Goal: Task Accomplishment & Management: Manage account settings

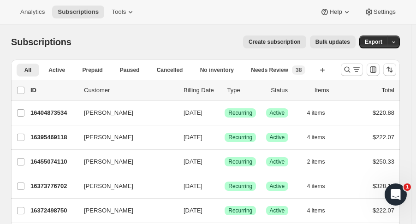
click at [349, 72] on icon "Search and filter results" at bounding box center [347, 69] width 9 height 9
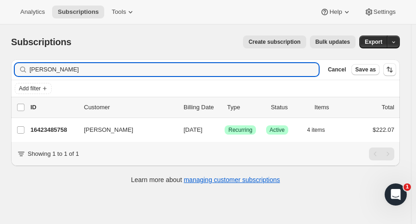
type input "paul pande"
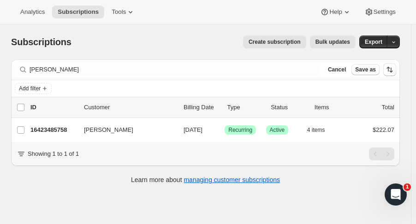
click at [119, 185] on div "Learn more about managing customer subscriptions" at bounding box center [205, 179] width 371 height 9
click at [62, 127] on p "16423485758" at bounding box center [53, 130] width 46 height 9
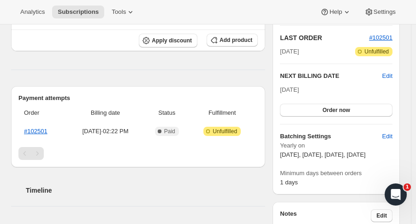
scroll to position [198, 0]
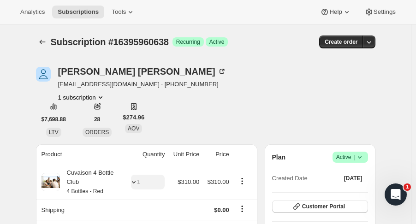
click at [47, 37] on button "Subscriptions" at bounding box center [42, 42] width 13 height 13
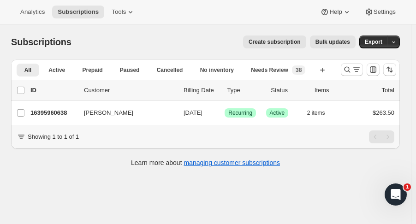
click at [350, 70] on icon "Search and filter results" at bounding box center [347, 69] width 9 height 9
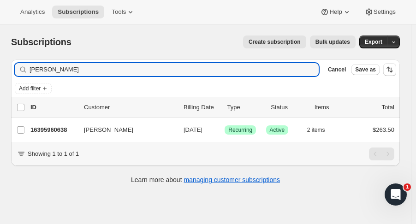
drag, startPoint x: 82, startPoint y: 69, endPoint x: -19, endPoint y: 72, distance: 101.6
click at [0, 72] on html "Analytics Subscriptions Tools Help Settings Skip to content Subscriptions. This…" at bounding box center [208, 112] width 416 height 224
type input "amber parlow"
click at [42, 127] on p "16423715134" at bounding box center [53, 130] width 46 height 9
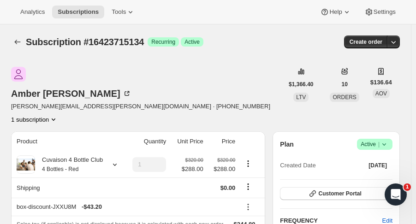
click at [398, 46] on icon "button" at bounding box center [393, 41] width 9 height 9
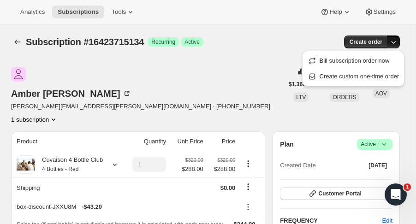
click at [350, 75] on span "Create custom one-time order" at bounding box center [360, 76] width 80 height 7
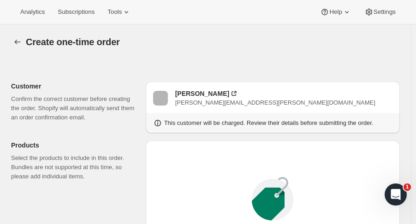
click at [17, 39] on icon "button" at bounding box center [17, 41] width 9 height 9
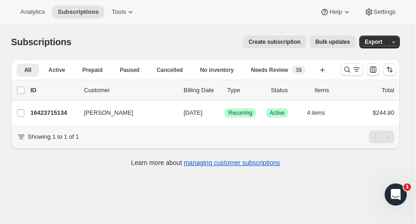
click at [352, 66] on icon "Search and filter results" at bounding box center [347, 69] width 9 height 9
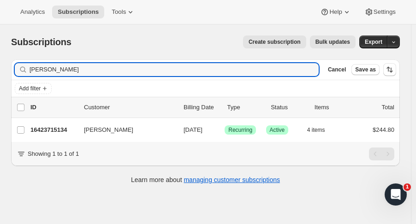
click at [63, 127] on p "16423715134" at bounding box center [53, 130] width 46 height 9
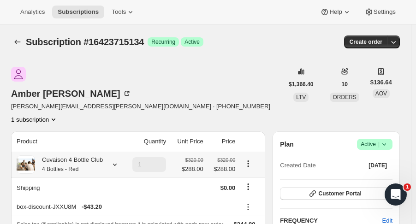
click at [107, 160] on div at bounding box center [113, 164] width 13 height 9
click at [100, 156] on div "Cuvaison 4 Bottle Club 4 Bottles - Red" at bounding box center [69, 165] width 68 height 18
click at [116, 160] on icon at bounding box center [114, 164] width 9 height 9
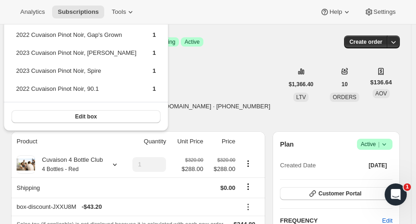
click at [379, 42] on span "Create order" at bounding box center [366, 41] width 33 height 7
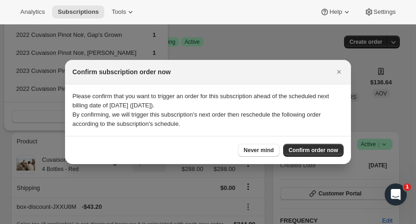
click at [271, 149] on span "Never mind" at bounding box center [259, 150] width 30 height 7
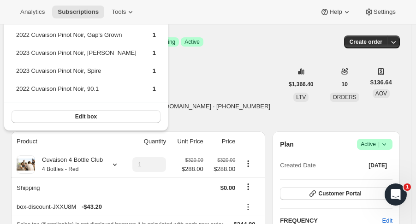
click at [398, 42] on icon "button" at bounding box center [393, 41] width 9 height 9
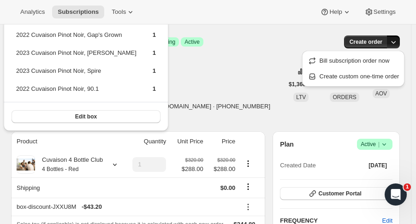
click at [363, 75] on span "Create custom one-time order" at bounding box center [360, 76] width 80 height 7
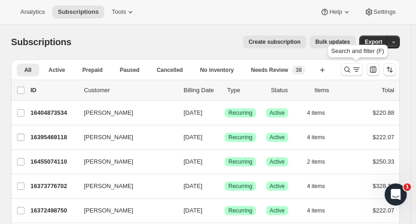
click at [352, 68] on icon "Search and filter results" at bounding box center [347, 69] width 9 height 9
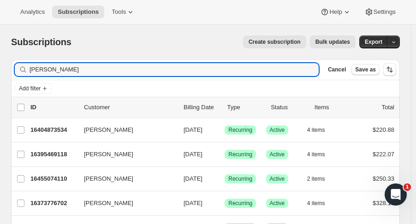
type input "[PERSON_NAME]"
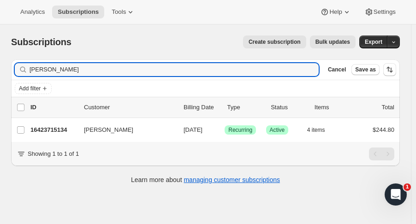
click at [60, 127] on p "16423715134" at bounding box center [53, 130] width 46 height 9
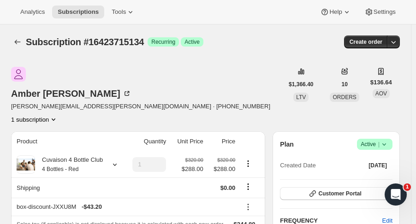
click at [398, 42] on icon "button" at bounding box center [393, 41] width 9 height 9
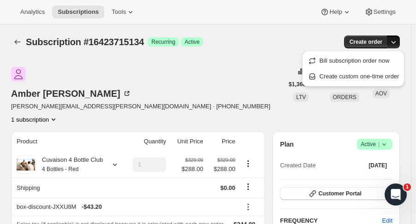
click at [388, 77] on span "Create custom one-time order" at bounding box center [360, 76] width 80 height 7
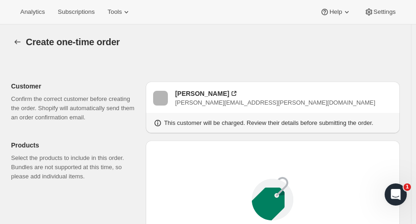
scroll to position [188, 0]
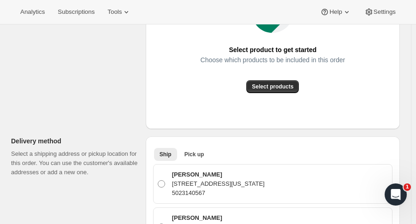
click at [288, 86] on span "Select products" at bounding box center [273, 86] width 42 height 7
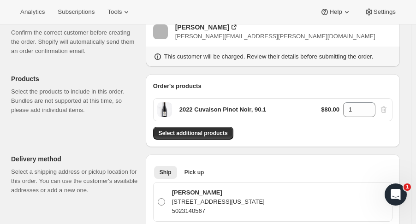
scroll to position [42, 0]
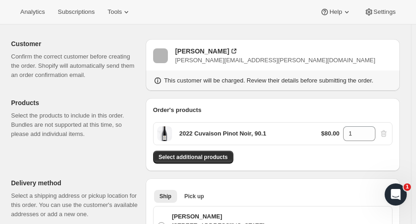
click at [225, 158] on span "Select additional products" at bounding box center [193, 157] width 69 height 7
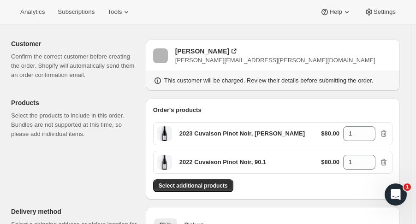
click at [207, 178] on div "Order's products 2023 Cuvaison Pinot Noir, Sun Chase Vineyard $80.00 1 2022 Cuv…" at bounding box center [273, 149] width 240 height 87
click at [208, 180] on button "Select additional products" at bounding box center [193, 186] width 80 height 13
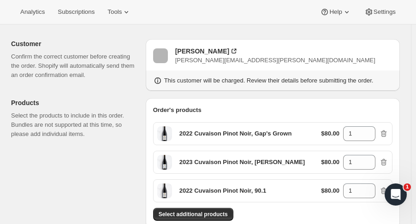
click at [209, 211] on span "Select additional products" at bounding box center [193, 214] width 69 height 7
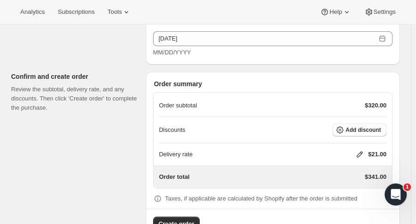
scroll to position [1166, 0]
click at [381, 127] on span "Add discount" at bounding box center [364, 129] width 36 height 7
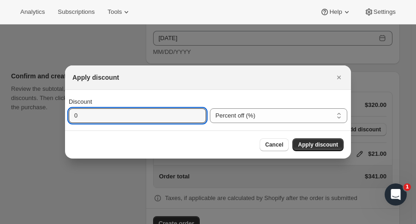
click at [168, 112] on input "0" at bounding box center [131, 115] width 124 height 15
type input "100"
click at [327, 139] on button "Apply discount" at bounding box center [318, 144] width 51 height 13
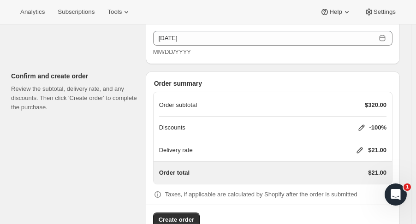
click at [354, 146] on div "Delivery rate $21.00" at bounding box center [273, 150] width 228 height 9
click at [365, 146] on icon at bounding box center [359, 150] width 9 height 9
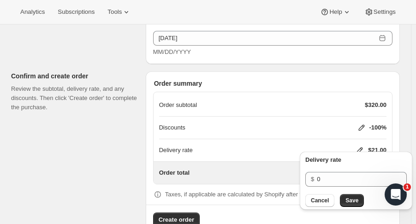
click at [356, 205] on button "Save" at bounding box center [352, 200] width 24 height 13
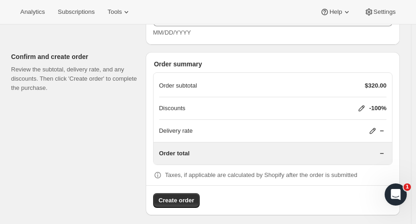
scroll to position [1185, 0]
click at [191, 197] on span "Create order" at bounding box center [177, 201] width 36 height 9
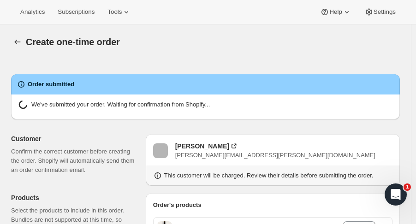
radio input "true"
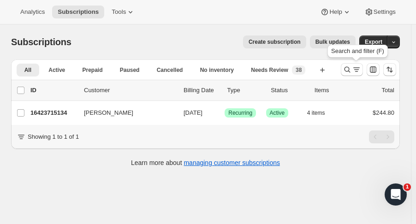
click at [347, 70] on button "Search and filter results" at bounding box center [352, 69] width 22 height 13
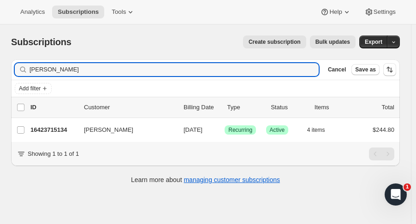
drag, startPoint x: 83, startPoint y: 69, endPoint x: -97, endPoint y: 91, distance: 181.4
click at [0, 91] on html "Analytics Subscriptions Tools Help Settings Skip to content Subscriptions. This…" at bounding box center [208, 112] width 416 height 224
type input "[PERSON_NAME]"
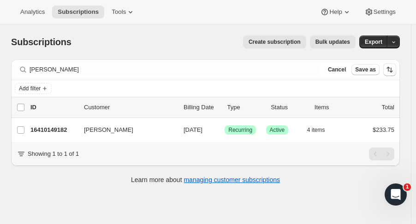
click at [67, 128] on p "16410149182" at bounding box center [53, 130] width 46 height 9
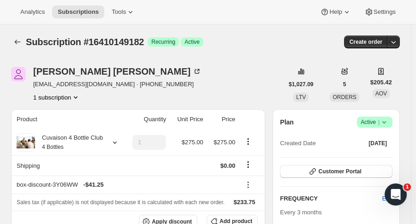
click at [386, 124] on icon at bounding box center [384, 122] width 9 height 9
click at [369, 150] on button "Cancel subscription" at bounding box center [380, 156] width 58 height 15
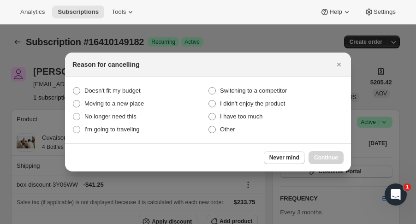
click at [235, 128] on span "Other" at bounding box center [227, 129] width 15 height 7
click at [209, 126] on input "Other" at bounding box center [209, 126] width 0 height 0
radio input "true"
click at [338, 158] on button "Continue" at bounding box center [326, 157] width 35 height 13
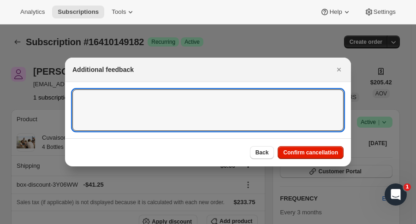
click at [229, 115] on textarea ":r2r:" at bounding box center [207, 111] width 271 height 42
type textarea "[US_STATE]."
click at [329, 153] on span "Confirm cancellation" at bounding box center [310, 152] width 55 height 7
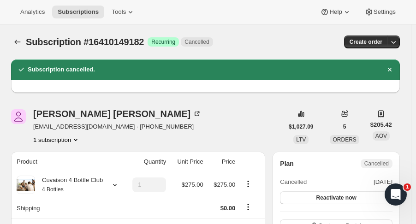
click at [16, 43] on icon "Subscriptions" at bounding box center [17, 41] width 9 height 9
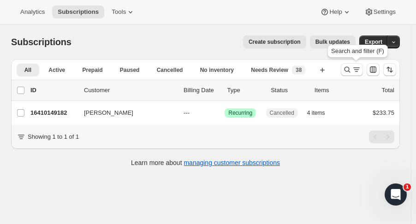
click at [349, 70] on icon "Search and filter results" at bounding box center [348, 70] width 6 height 6
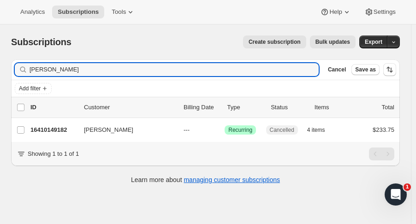
drag, startPoint x: 70, startPoint y: 63, endPoint x: -90, endPoint y: 57, distance: 160.3
click at [0, 57] on html "Analytics Subscriptions Tools Help Settings Skip to content Subscriptions. This…" at bounding box center [208, 112] width 416 height 224
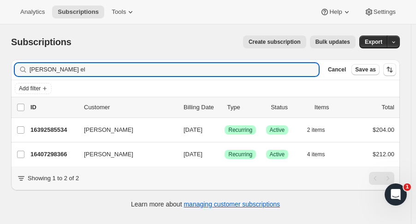
type input "[PERSON_NAME] el"
click at [56, 126] on p "16392585534" at bounding box center [53, 130] width 46 height 9
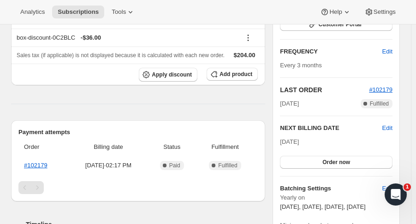
scroll to position [151, 0]
